Goal: Use online tool/utility: Use online tool/utility

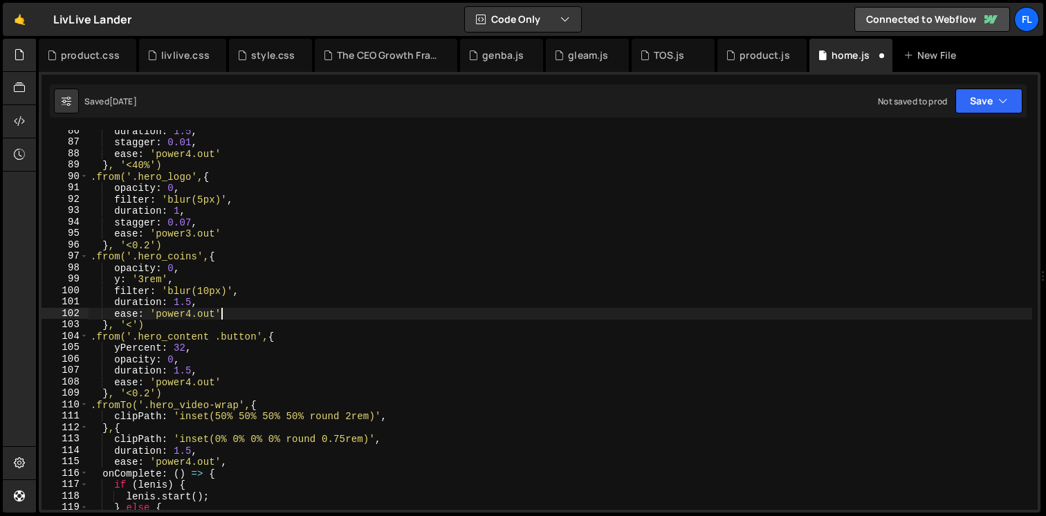
scroll to position [975, 0]
type textarea "duration: 1.5,"
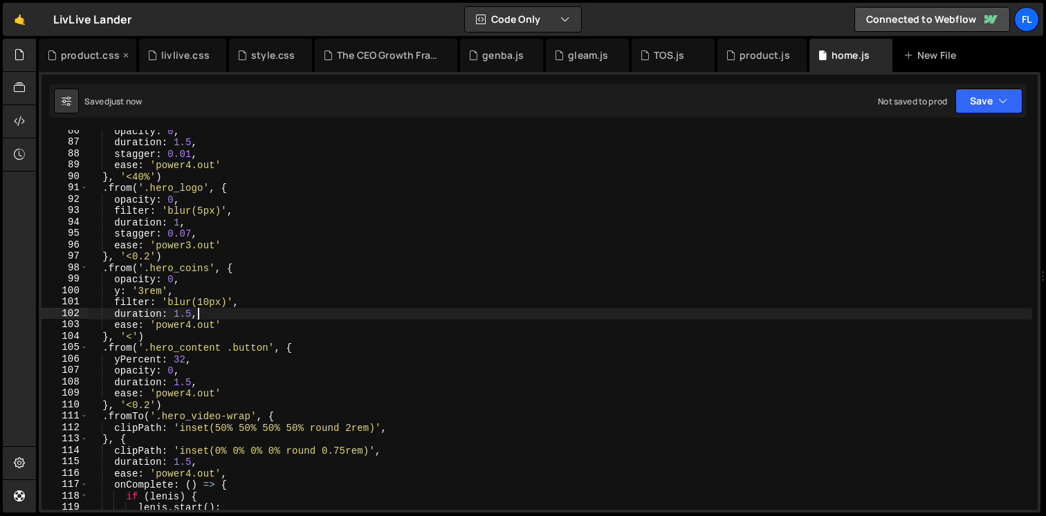
click at [83, 57] on div "product.css" at bounding box center [90, 55] width 59 height 14
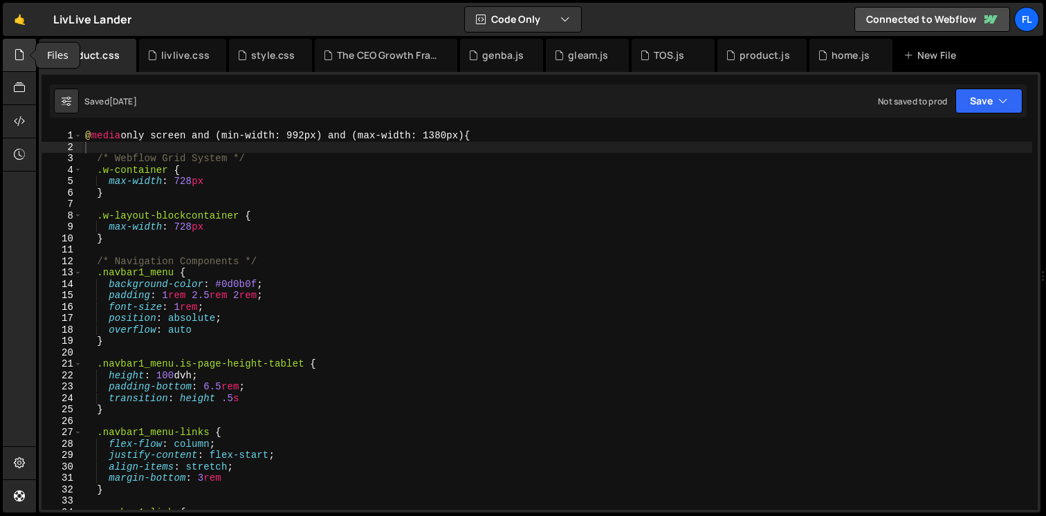
click at [17, 59] on icon at bounding box center [19, 54] width 11 height 15
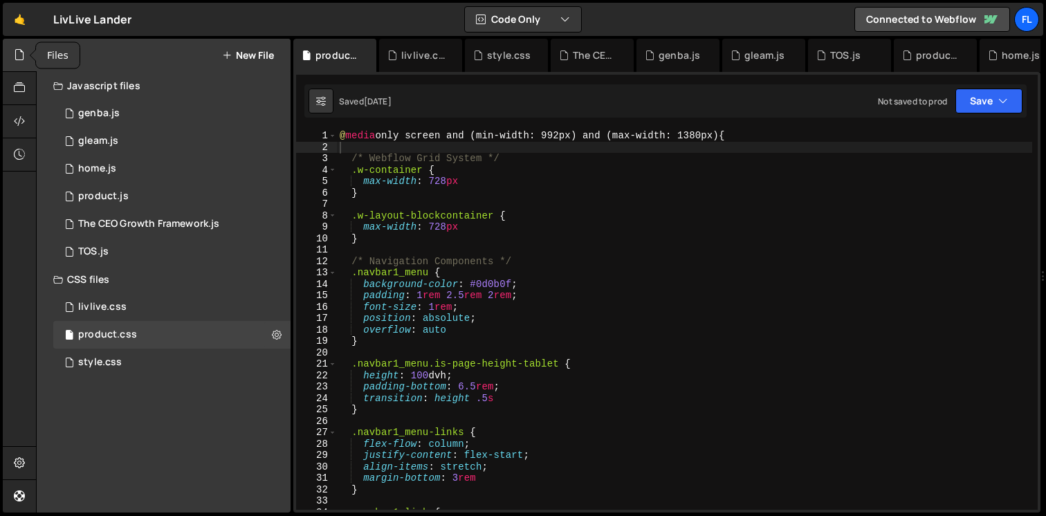
click at [12, 57] on div at bounding box center [20, 55] width 34 height 33
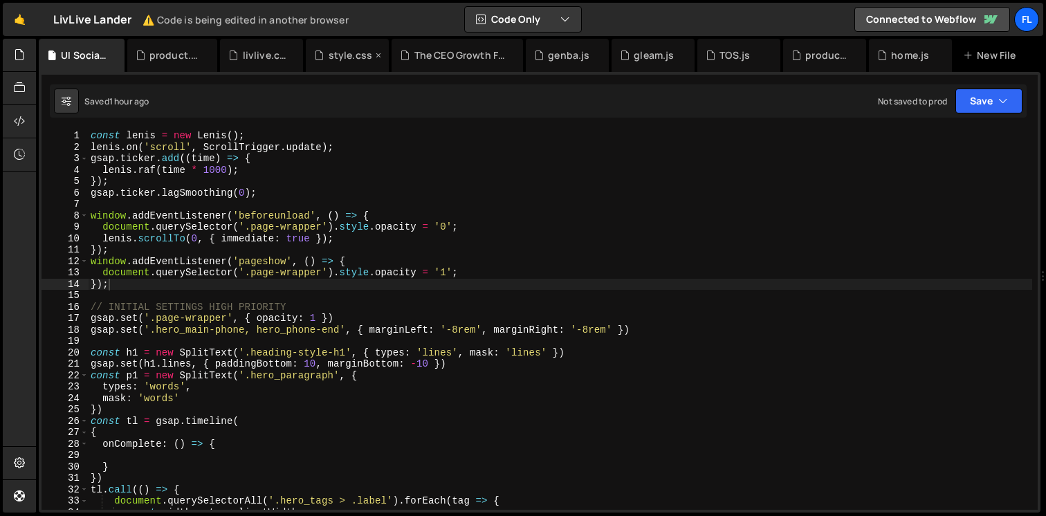
click at [339, 61] on div "style.css" at bounding box center [350, 55] width 44 height 14
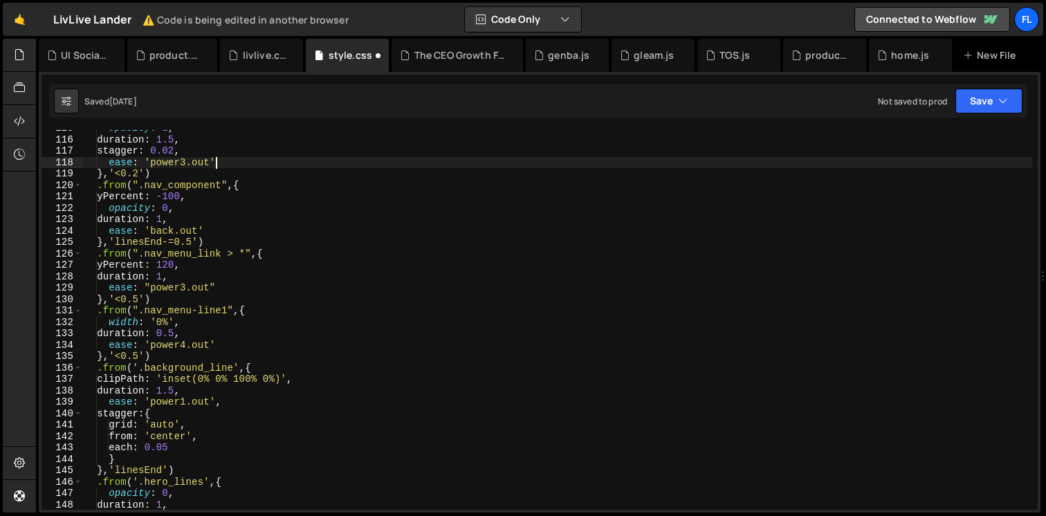
click at [289, 164] on div "opacity : 1 , duration : 1.5 , stagger : 0.02 , ease : ' power3.out ' } , ' <0.…" at bounding box center [557, 323] width 950 height 402
type textarea "const topValues=[0, 5, 20, 40, 65];"
